Goal: Information Seeking & Learning: Check status

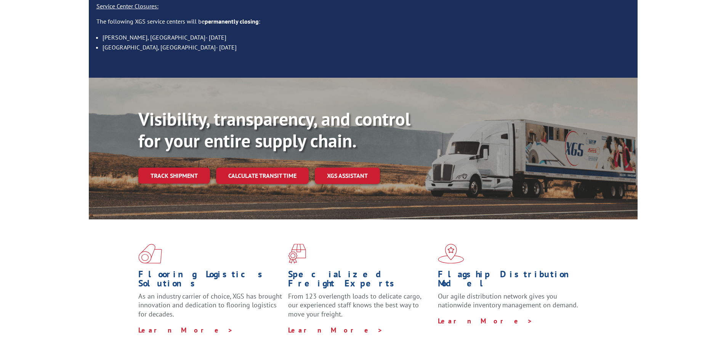
scroll to position [114, 0]
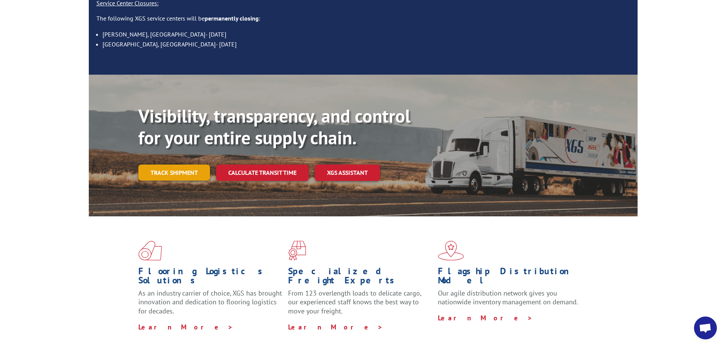
click at [177, 165] on link "Track shipment" at bounding box center [174, 173] width 72 height 16
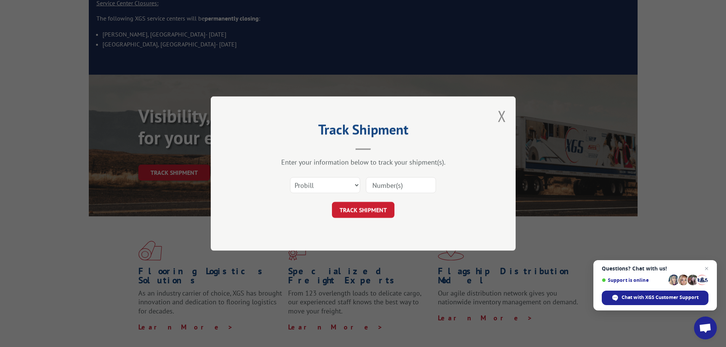
click at [387, 182] on input at bounding box center [401, 185] width 70 height 16
type input "17587929"
click at [381, 211] on button "TRACK SHIPMENT" at bounding box center [363, 210] width 62 height 16
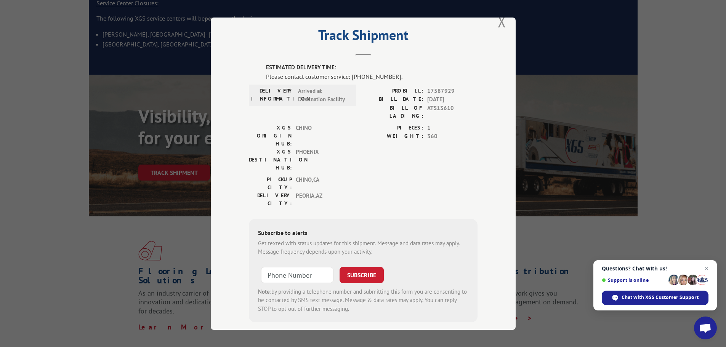
scroll to position [0, 0]
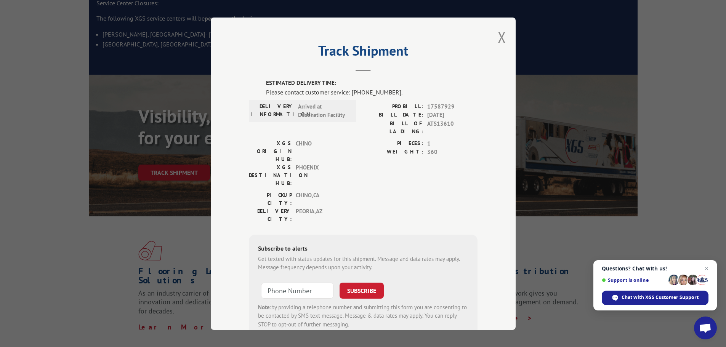
click at [503, 38] on div "Track Shipment ESTIMATED DELIVERY TIME: Please contact customer service: [PHONE…" at bounding box center [363, 174] width 305 height 312
click at [500, 36] on button "Close modal" at bounding box center [501, 37] width 8 height 20
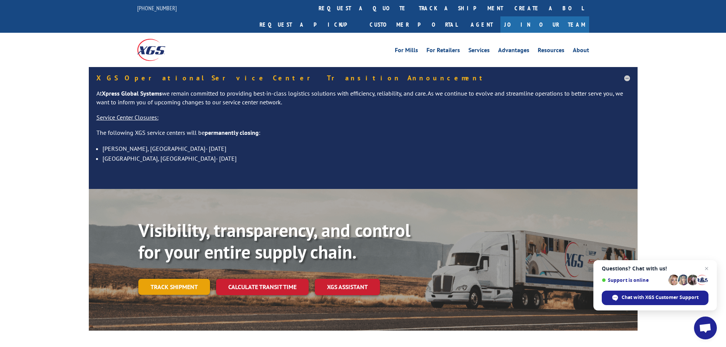
click at [189, 279] on link "Track shipment" at bounding box center [174, 287] width 72 height 16
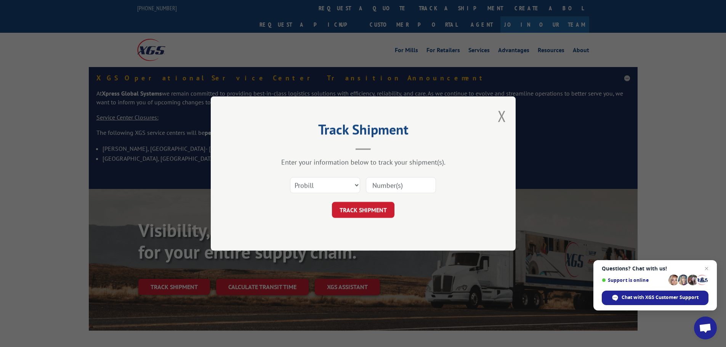
click at [373, 184] on input at bounding box center [401, 185] width 70 height 16
type input "17587929"
click at [382, 208] on button "TRACK SHIPMENT" at bounding box center [363, 210] width 62 height 16
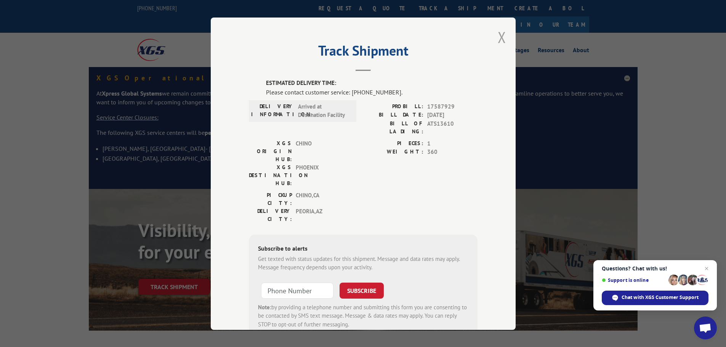
click at [498, 35] on button "Close modal" at bounding box center [501, 37] width 8 height 20
